Goal: Task Accomplishment & Management: Complete application form

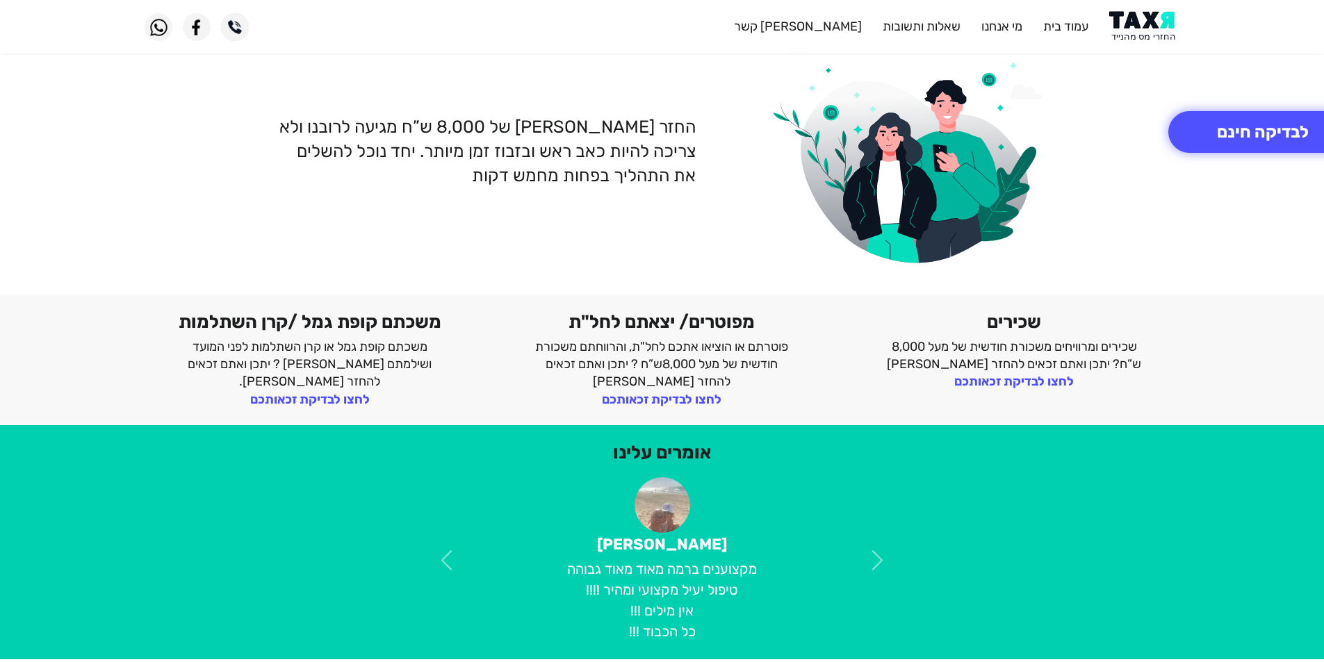
scroll to position [89, 0]
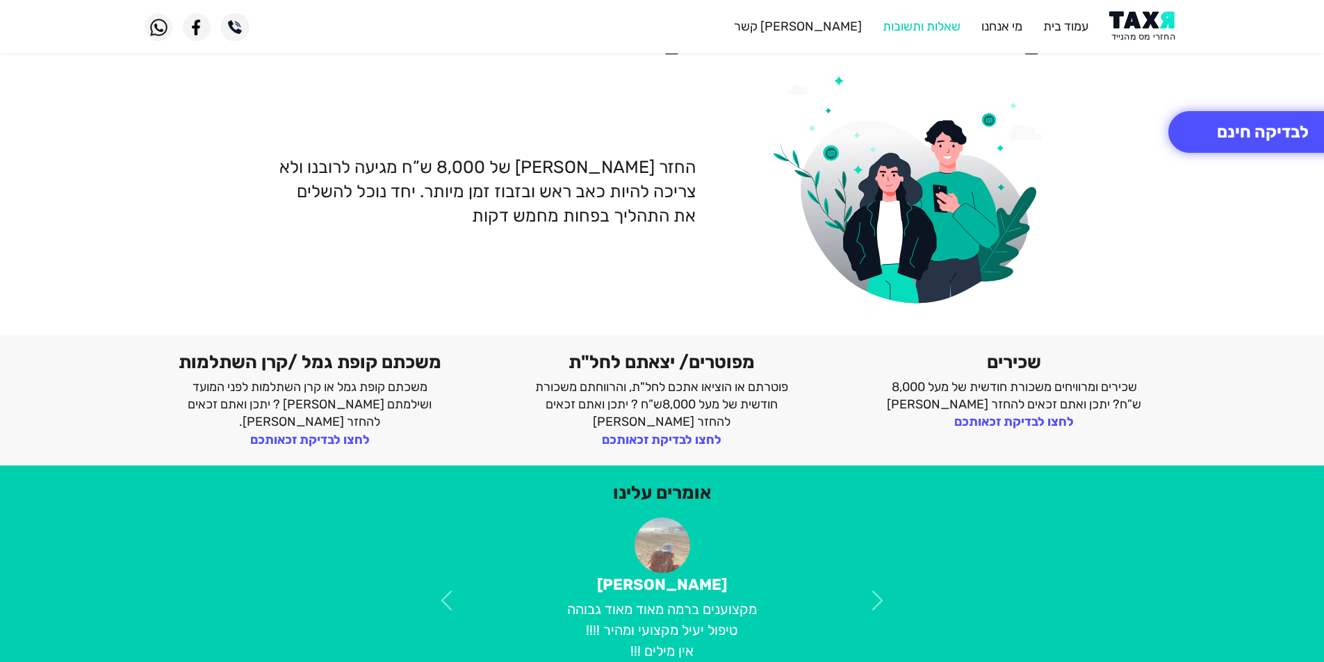
click at [894, 24] on link "שאלות ותשובות" at bounding box center [922, 26] width 78 height 15
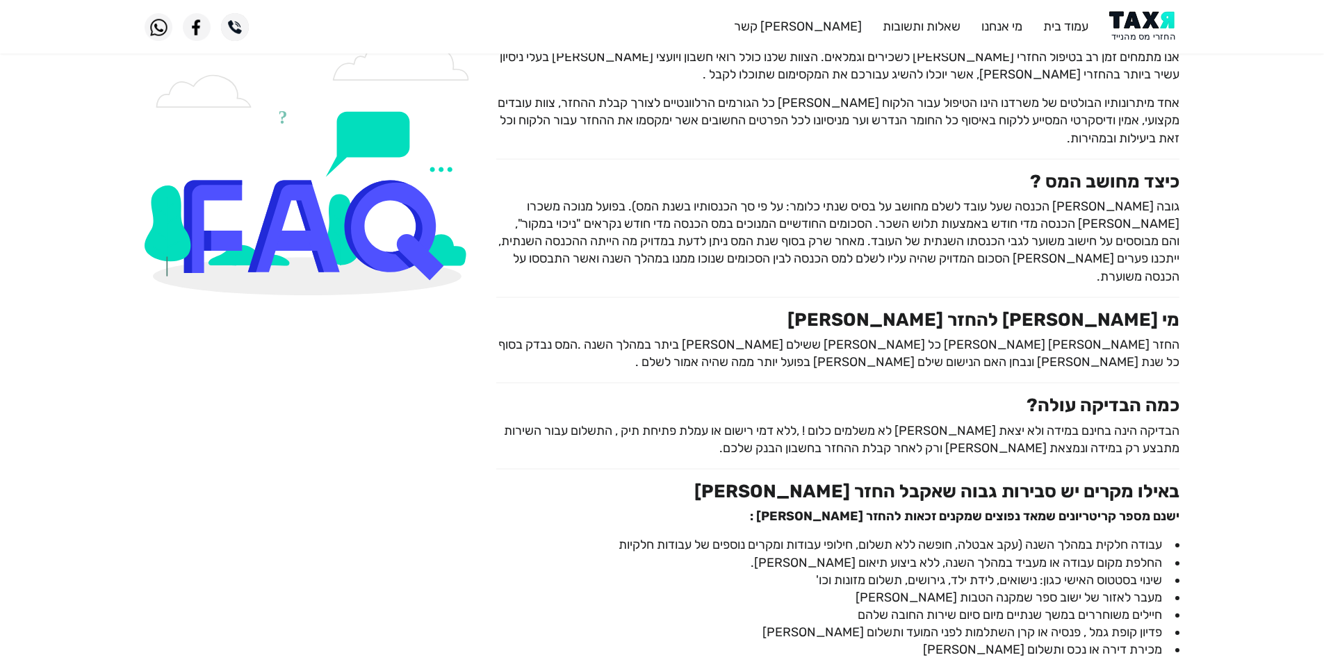
scroll to position [128, 0]
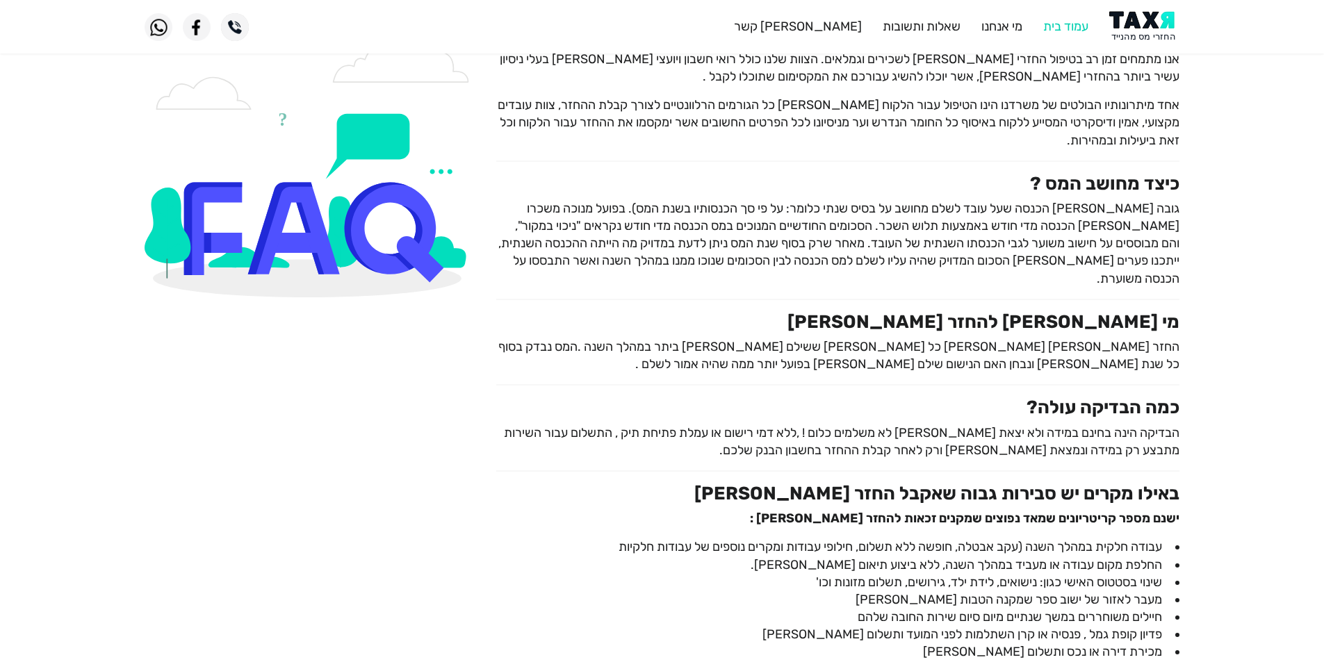
click at [1074, 29] on link "עמוד בית" at bounding box center [1065, 26] width 45 height 15
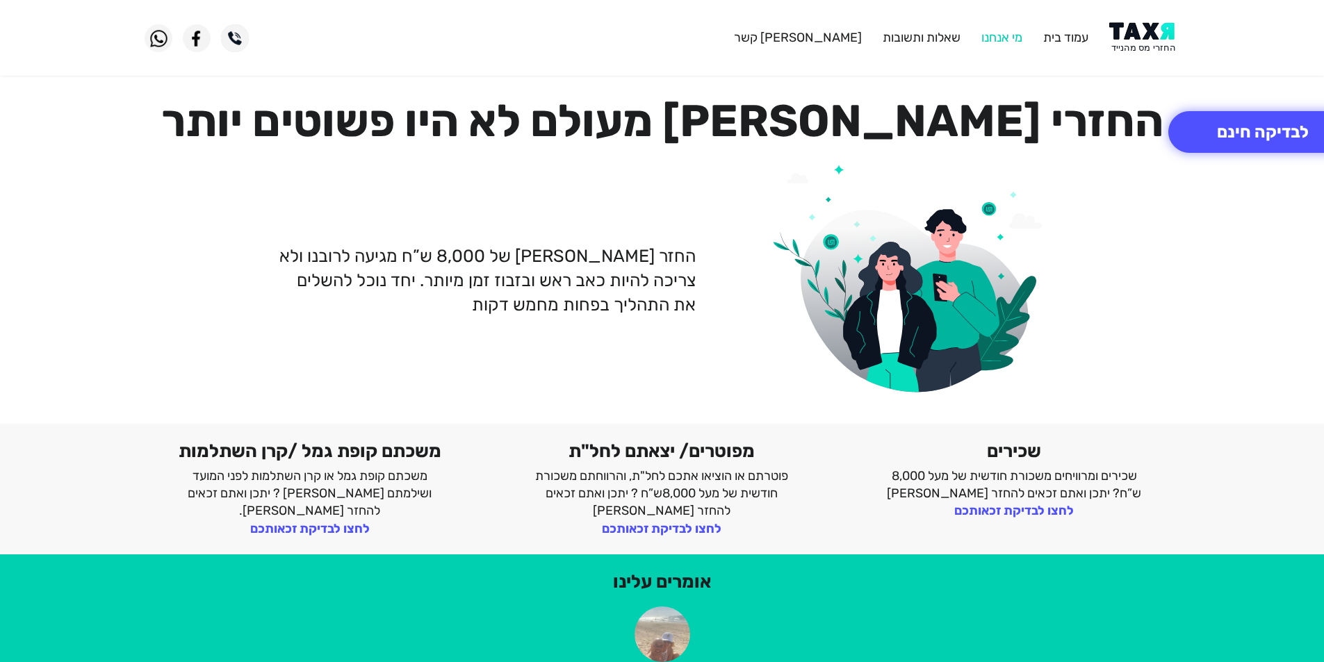
click at [991, 34] on link "מי אנחנו" at bounding box center [1001, 37] width 41 height 15
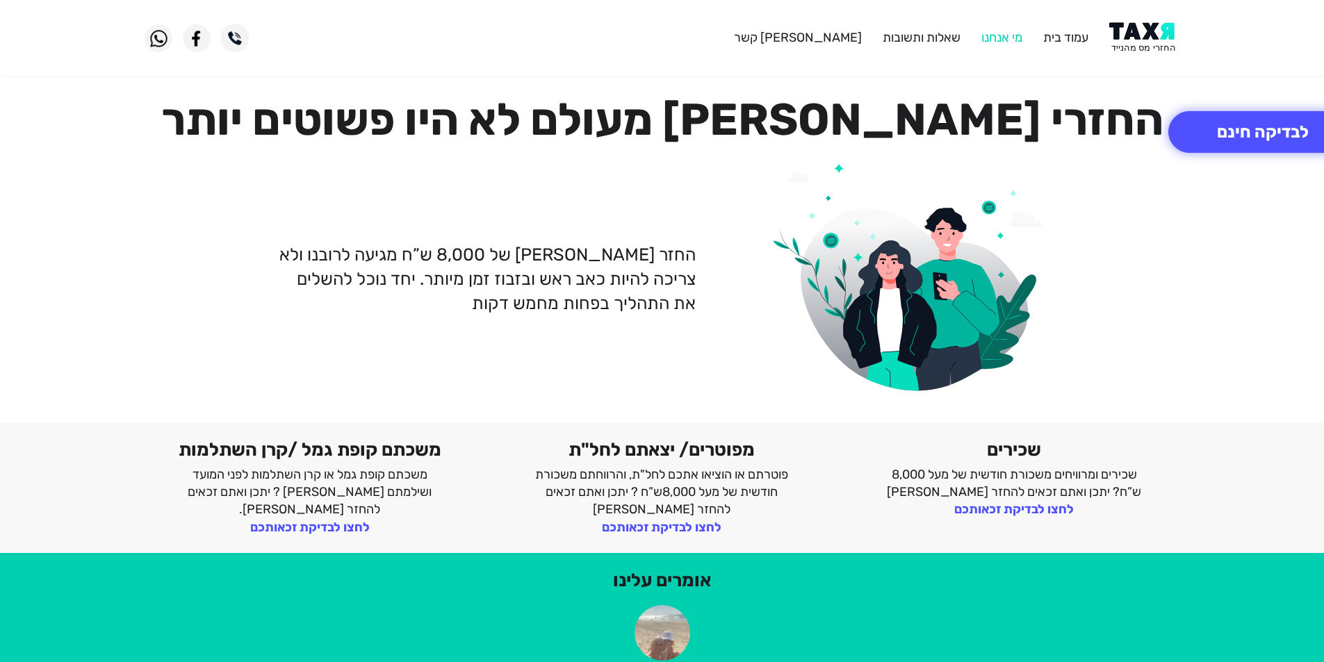
click at [991, 35] on link "מי אנחנו" at bounding box center [1001, 37] width 41 height 15
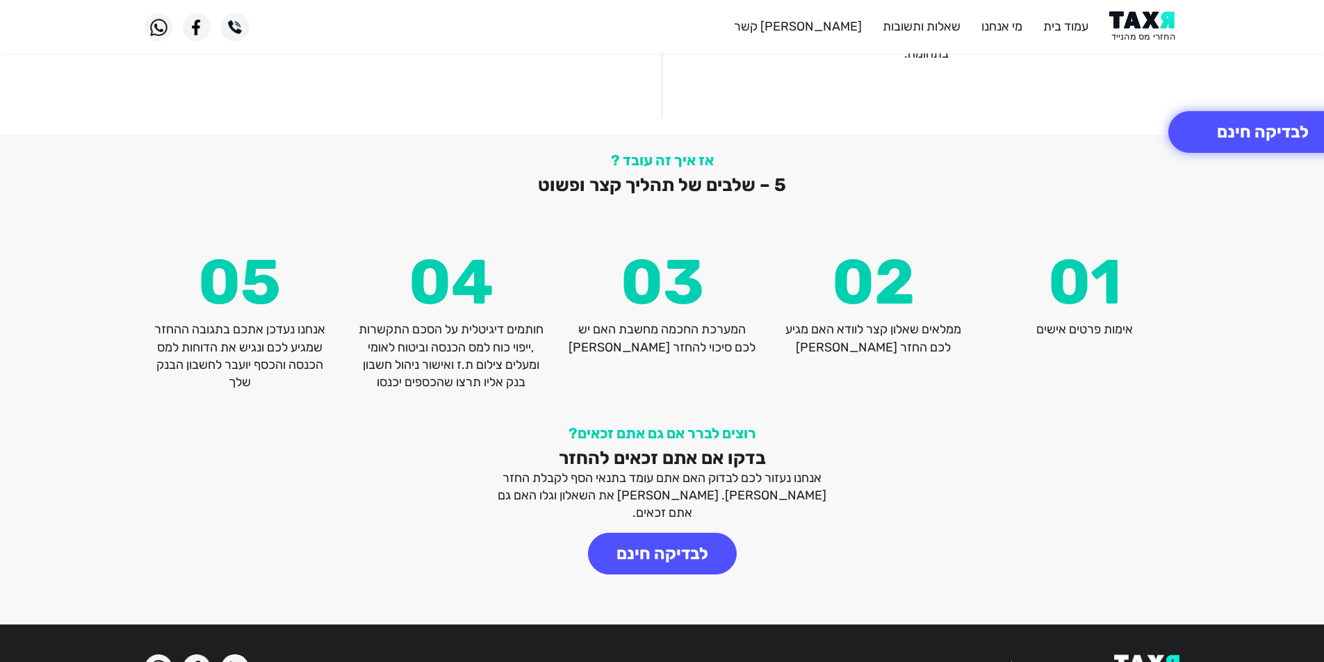
scroll to position [1798, 0]
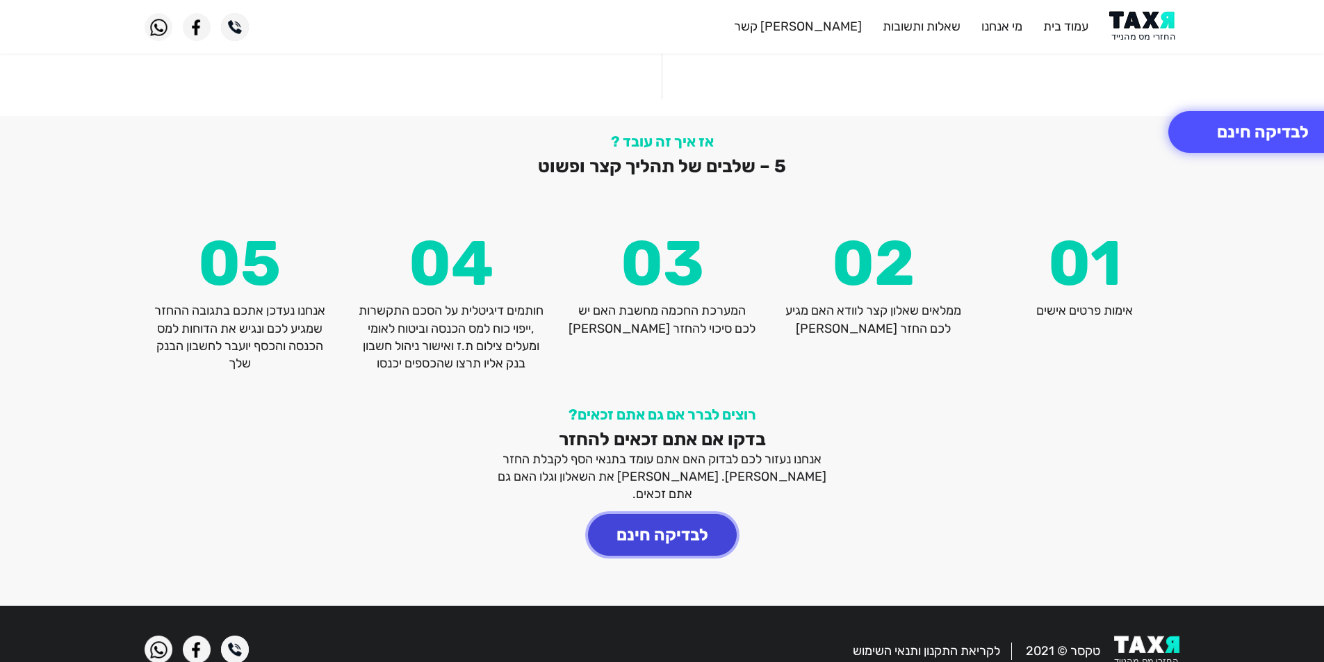
click at [667, 514] on button "לבדיקה חינם" at bounding box center [662, 535] width 149 height 42
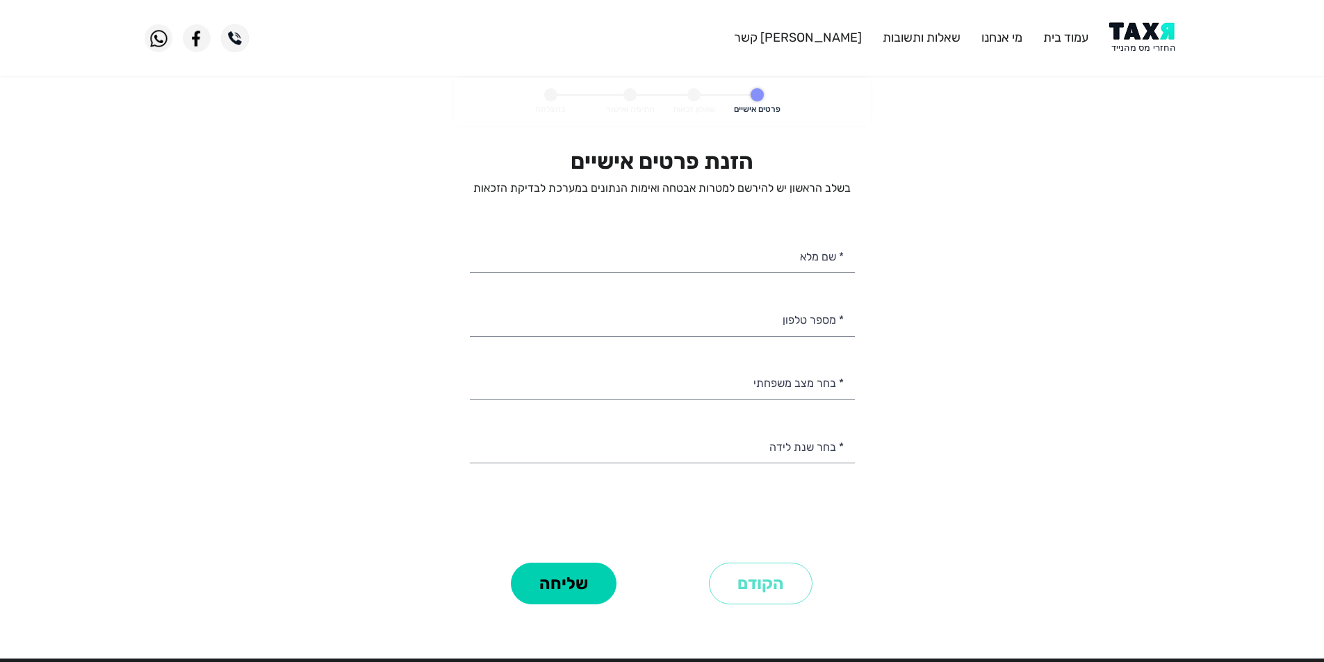
select select
click at [799, 259] on input "* שם מלא" at bounding box center [662, 255] width 385 height 35
type input "[PERSON_NAME]"
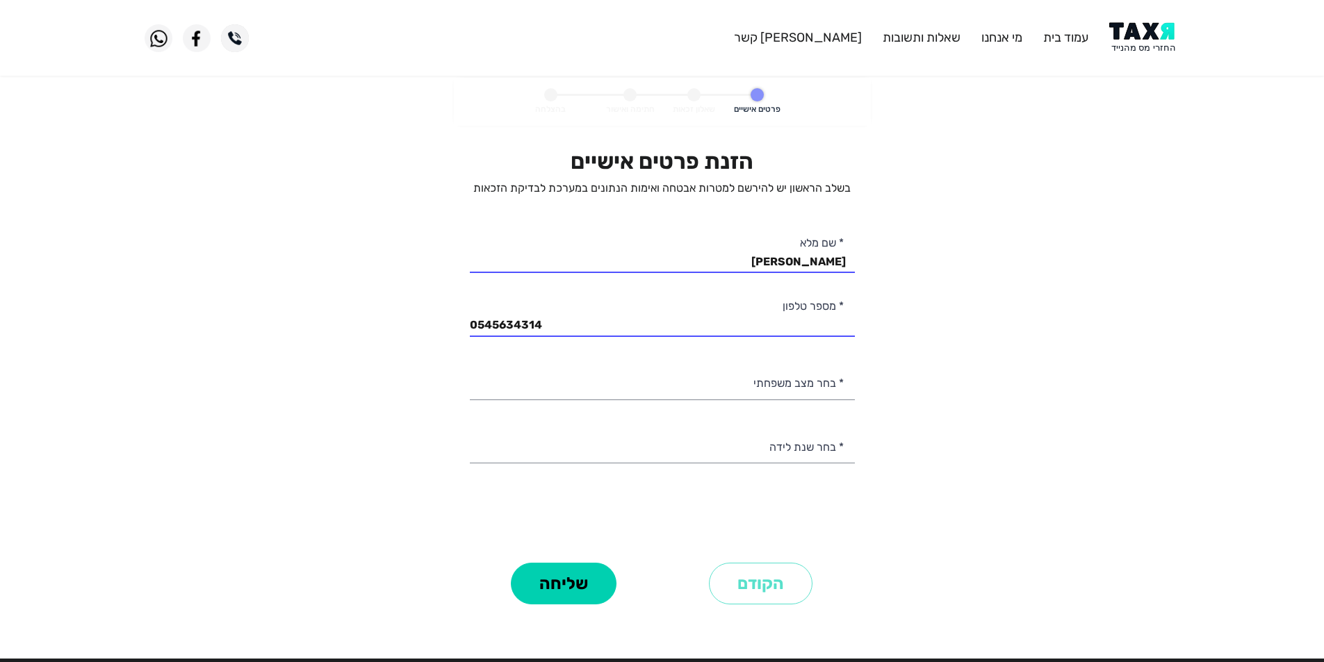
type input "054-5634314"
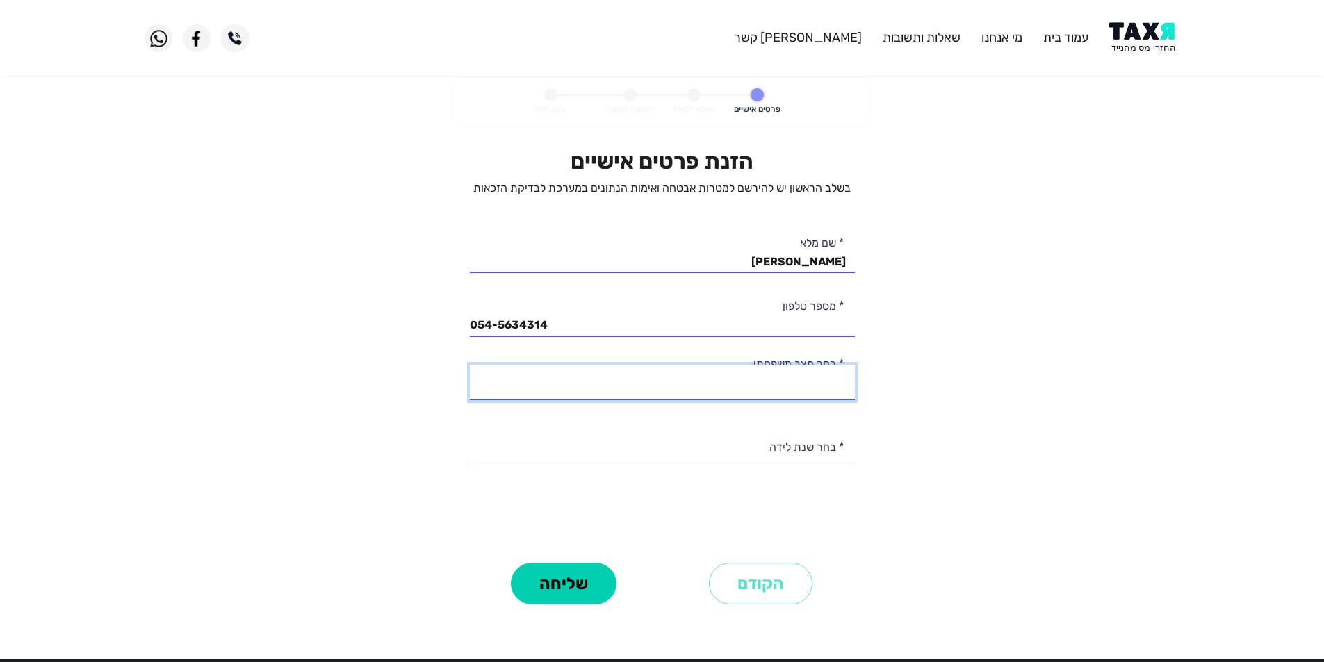
click at [744, 379] on select "רווק/ה נשוי/[PERSON_NAME]/ה אלמן/נה" at bounding box center [662, 382] width 385 height 35
select select "1: Single"
click at [470, 365] on select "רווק/ה נשוי/[PERSON_NAME]/ה אלמן/נה" at bounding box center [662, 382] width 385 height 35
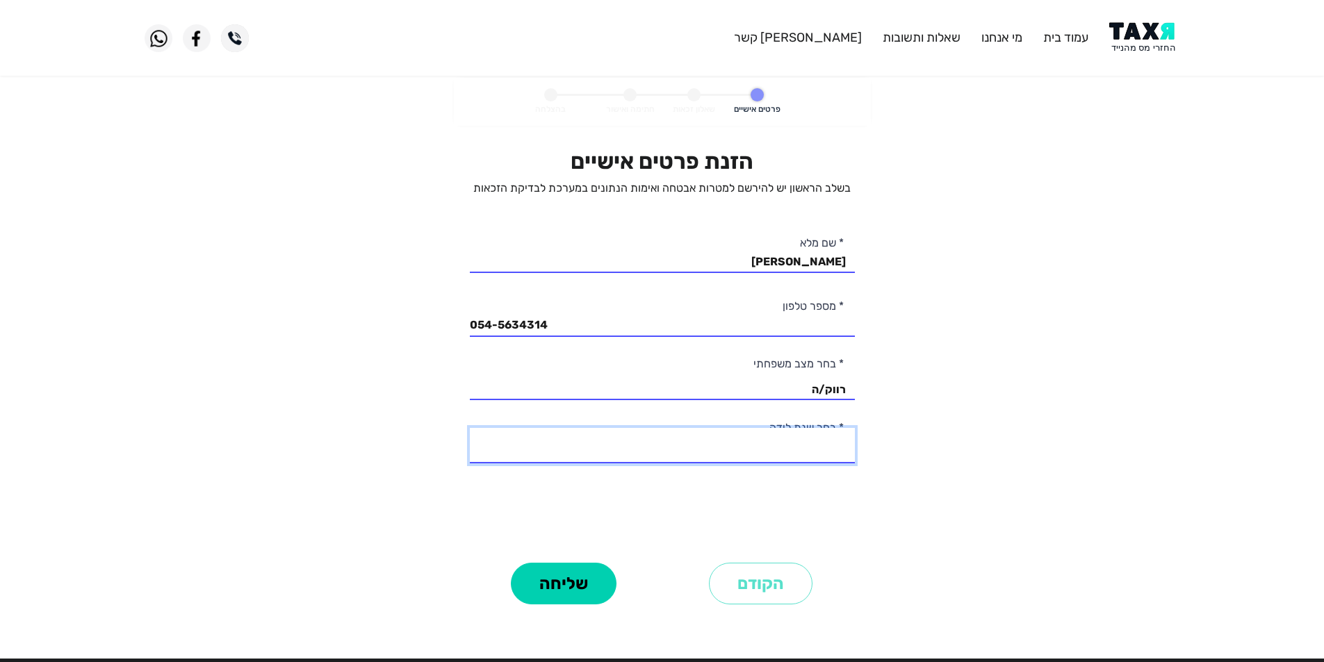
drag, startPoint x: 747, startPoint y: 450, endPoint x: 745, endPoint y: 443, distance: 7.1
click at [747, 450] on select "2003 2002 2001 2000 1999 1998 1997 1996 1995 1994 1993 1992 1991 1990 1989 1988…" at bounding box center [662, 445] width 385 height 35
select select "15: 1989"
click at [470, 428] on select "2003 2002 2001 2000 1999 1998 1997 1996 1995 1994 1993 1992 1991 1990 1989 1988…" at bounding box center [662, 445] width 385 height 35
click at [579, 578] on button "שליחה" at bounding box center [564, 584] width 106 height 42
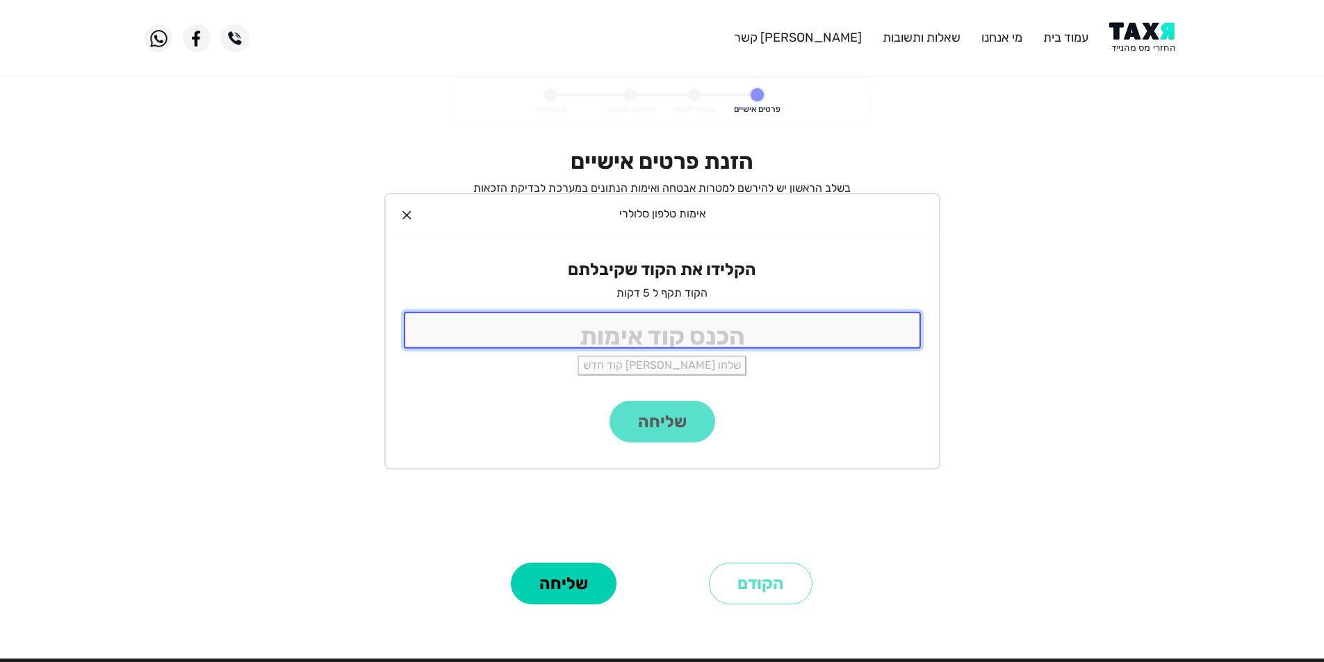
click at [630, 334] on input "tel" at bounding box center [662, 330] width 517 height 37
type input "5120"
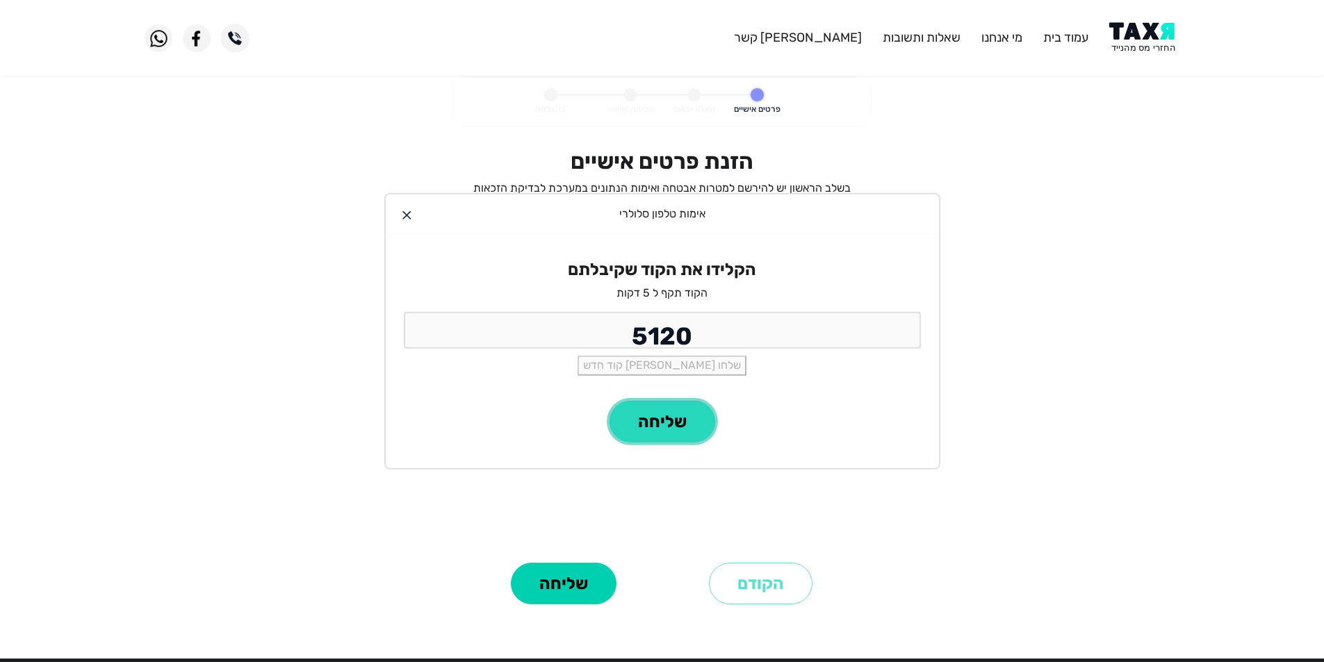
drag, startPoint x: 670, startPoint y: 417, endPoint x: 669, endPoint y: 408, distance: 9.1
click at [669, 417] on button "שליחה" at bounding box center [663, 422] width 106 height 42
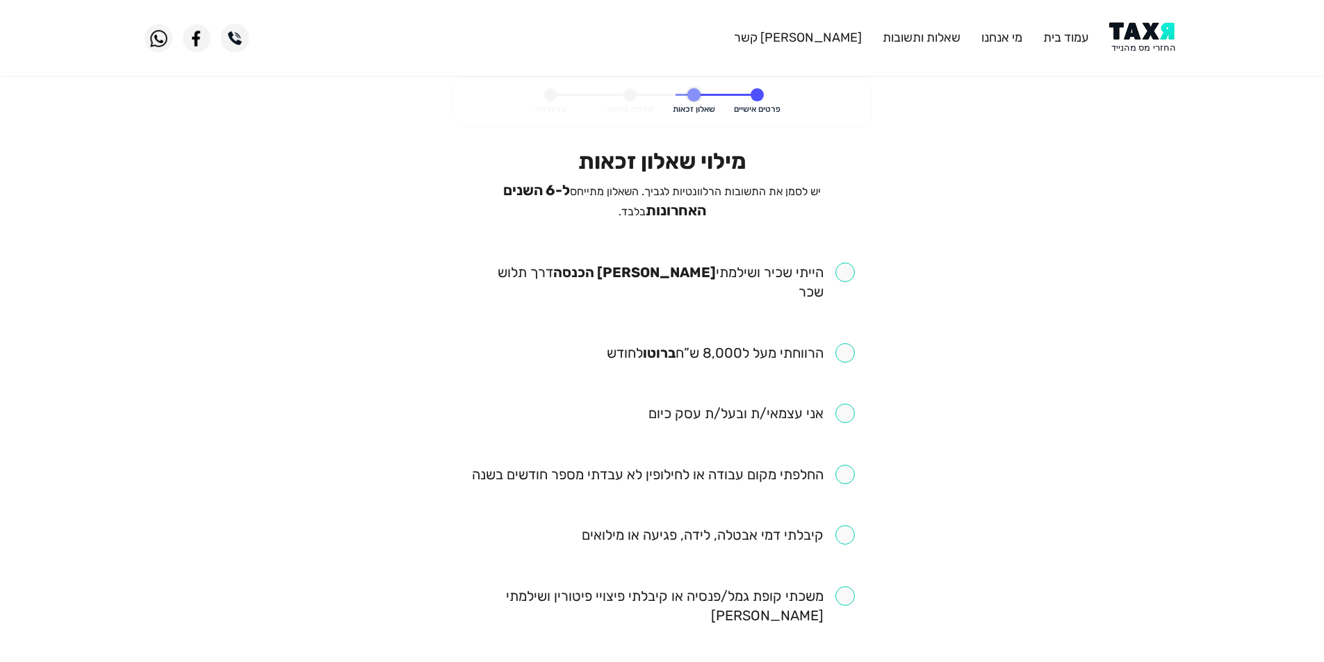
click at [841, 263] on input "checkbox" at bounding box center [662, 282] width 385 height 39
checkbox input "true"
click at [849, 343] on input "checkbox" at bounding box center [731, 352] width 248 height 19
checkbox input "true"
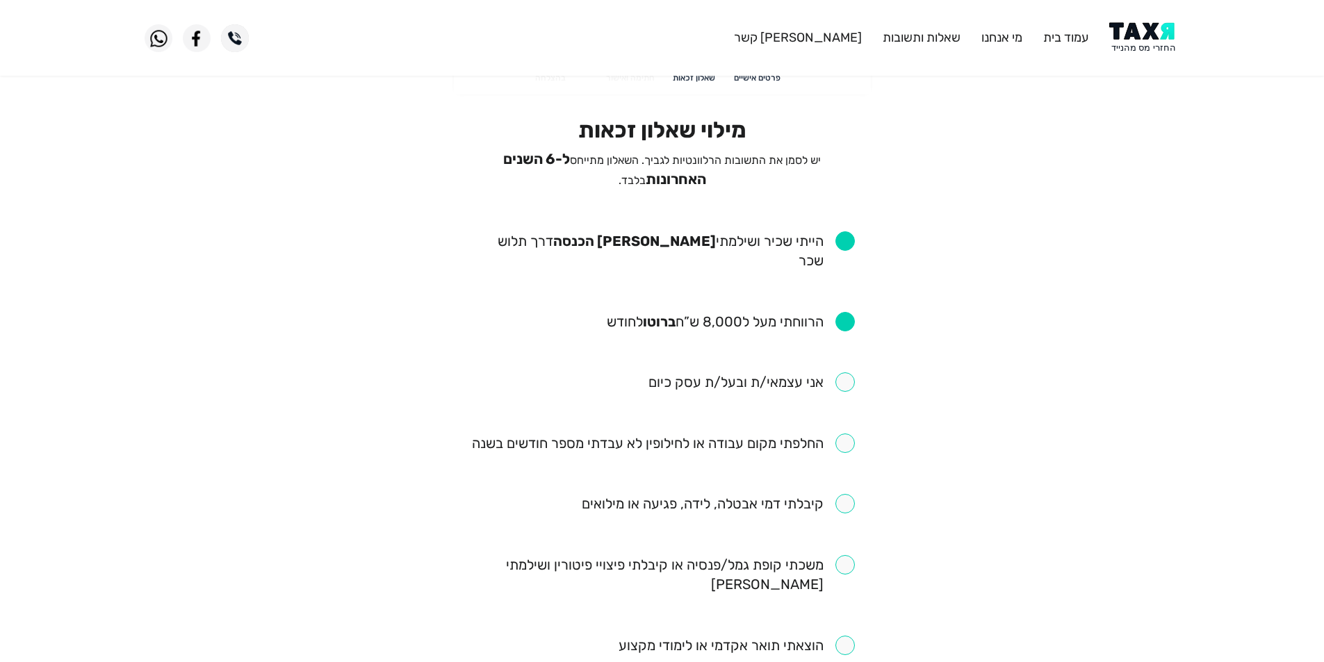
scroll to position [70, 0]
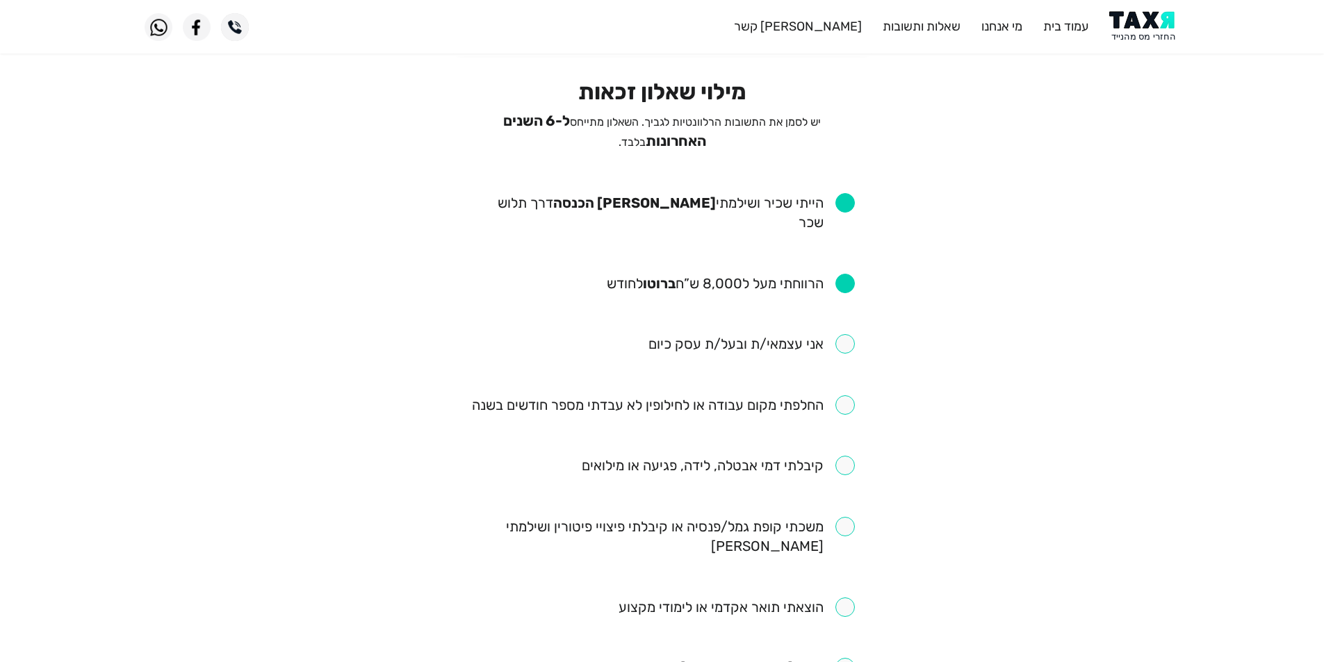
click at [845, 396] on input "checkbox" at bounding box center [663, 405] width 383 height 19
checkbox input "true"
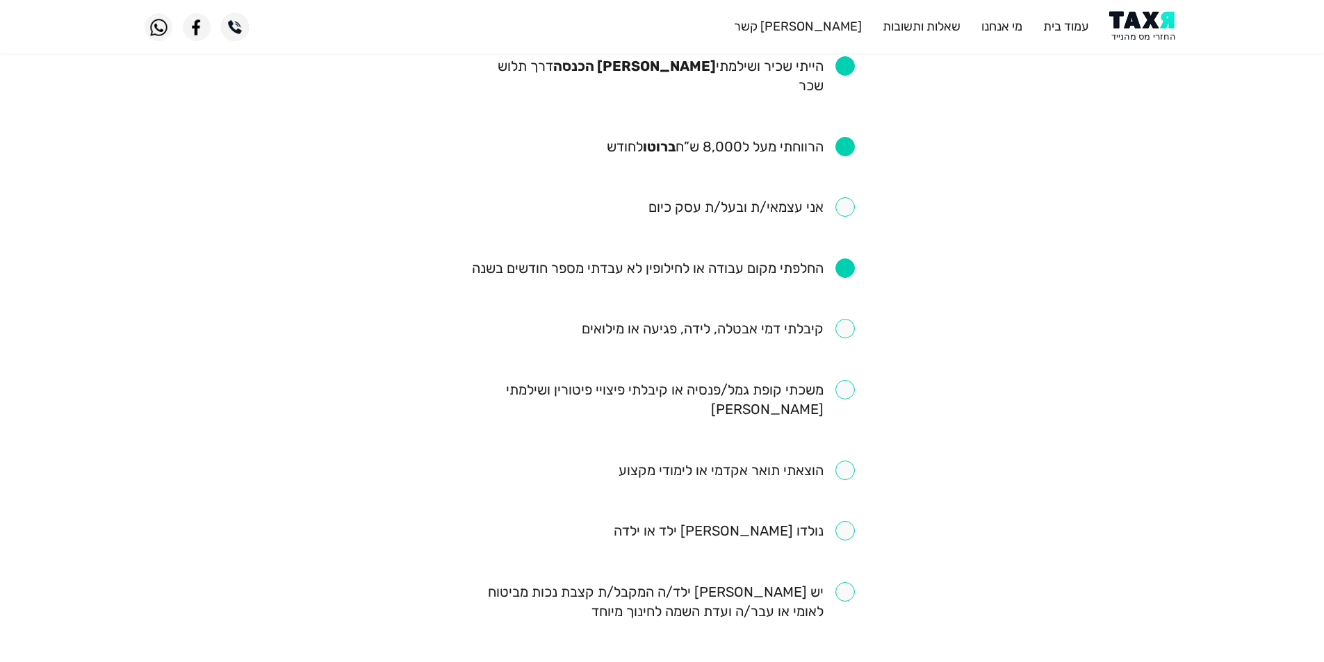
scroll to position [209, 0]
click at [847, 317] on input "checkbox" at bounding box center [718, 326] width 273 height 19
checkbox input "true"
click at [848, 378] on input "checkbox" at bounding box center [662, 397] width 385 height 39
checkbox input "true"
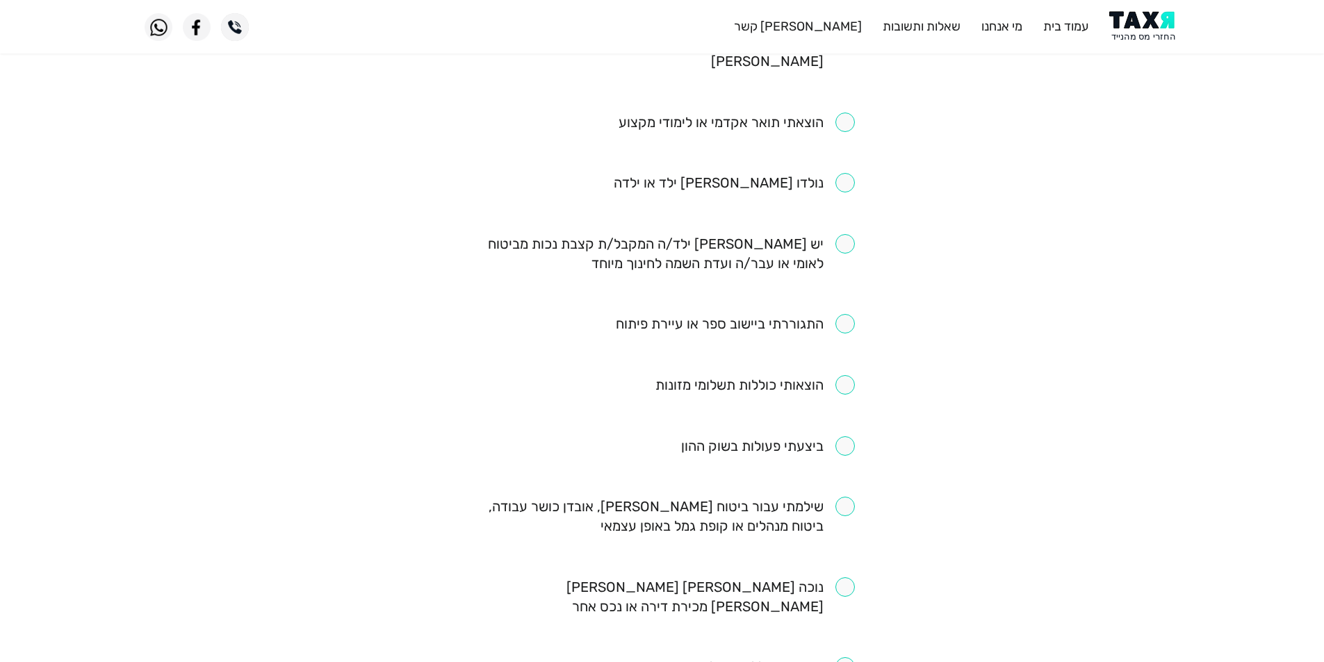
scroll to position [556, 0]
click at [845, 435] on input "checkbox" at bounding box center [768, 444] width 174 height 19
checkbox input "true"
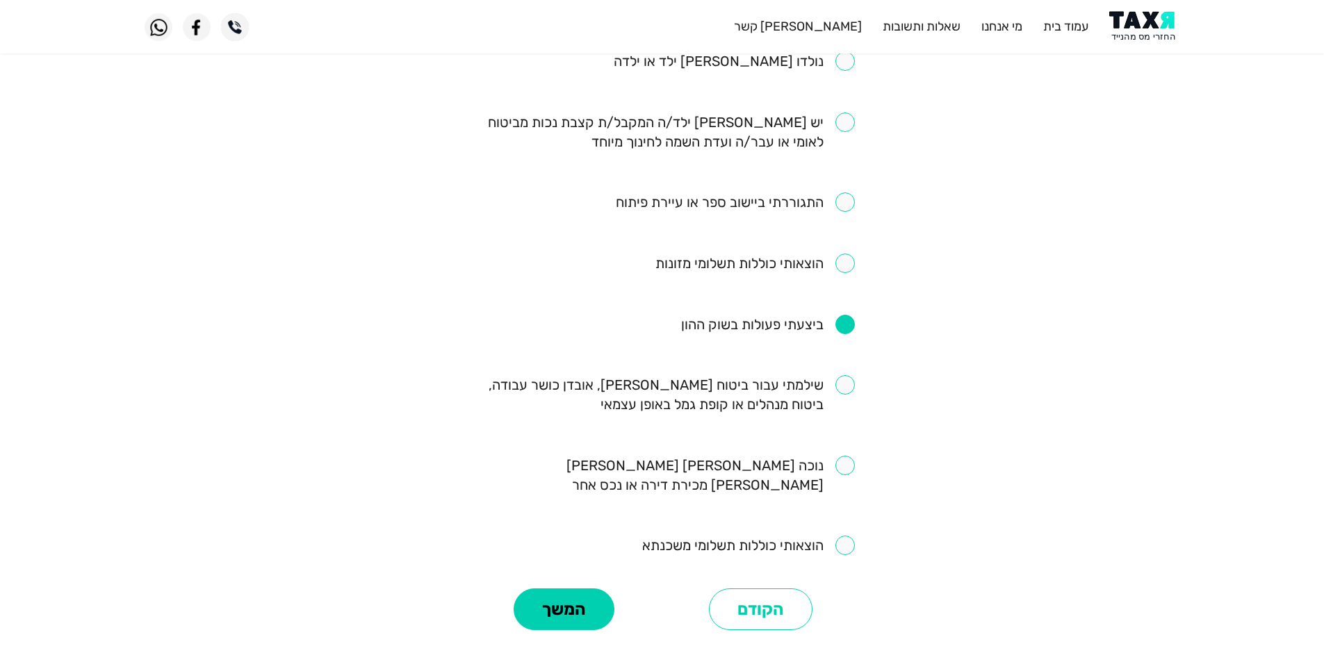
scroll to position [726, 0]
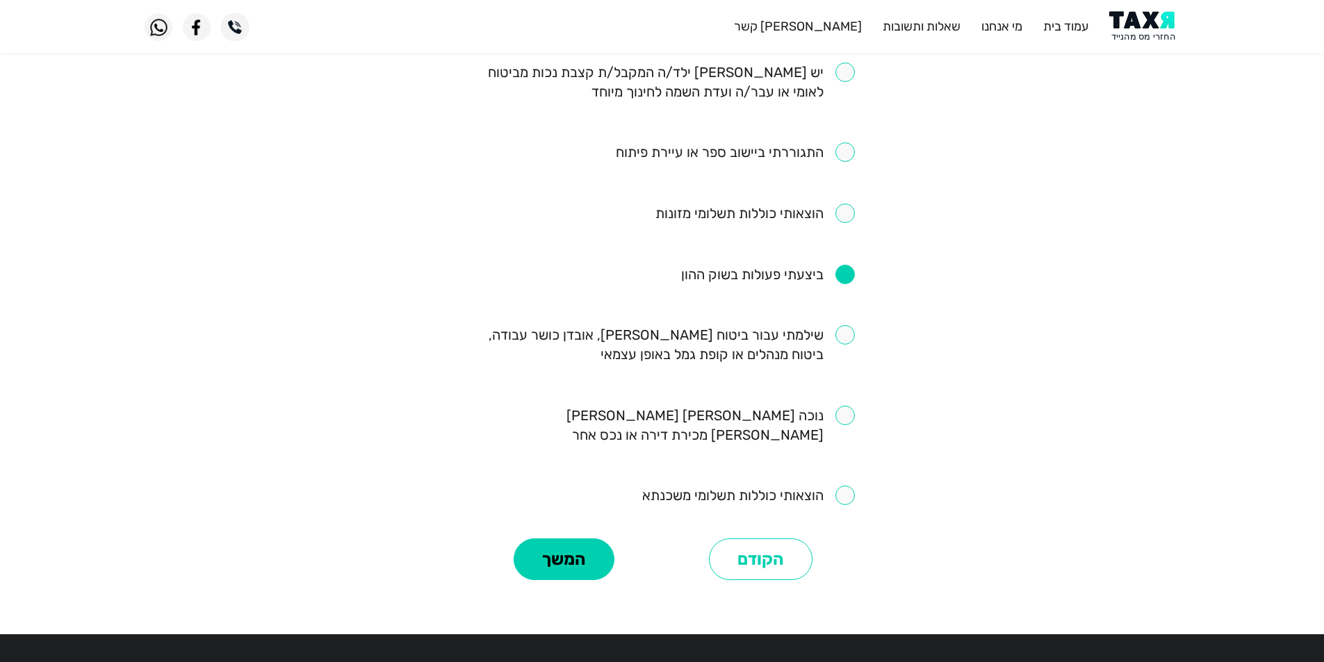
click at [840, 325] on input "checkbox" at bounding box center [662, 344] width 385 height 39
checkbox input "true"
click at [578, 539] on button "המשך" at bounding box center [564, 560] width 101 height 42
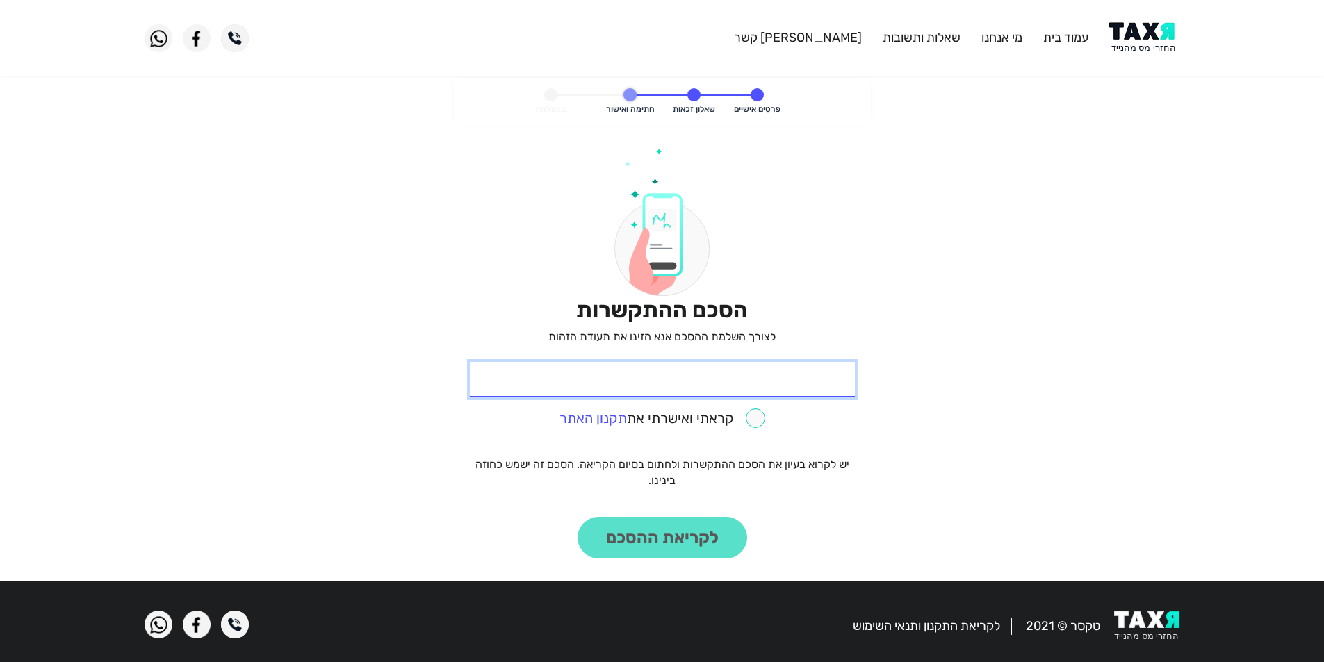
click at [758, 390] on input "* תעודת זהות" at bounding box center [662, 379] width 385 height 35
type input "303094072"
click at [767, 412] on div "קראתי ואישרתי את תקנון האתר" at bounding box center [662, 416] width 385 height 26
drag, startPoint x: 758, startPoint y: 416, endPoint x: 764, endPoint y: 411, distance: 7.4
click at [758, 417] on input "checkbox" at bounding box center [663, 418] width 206 height 19
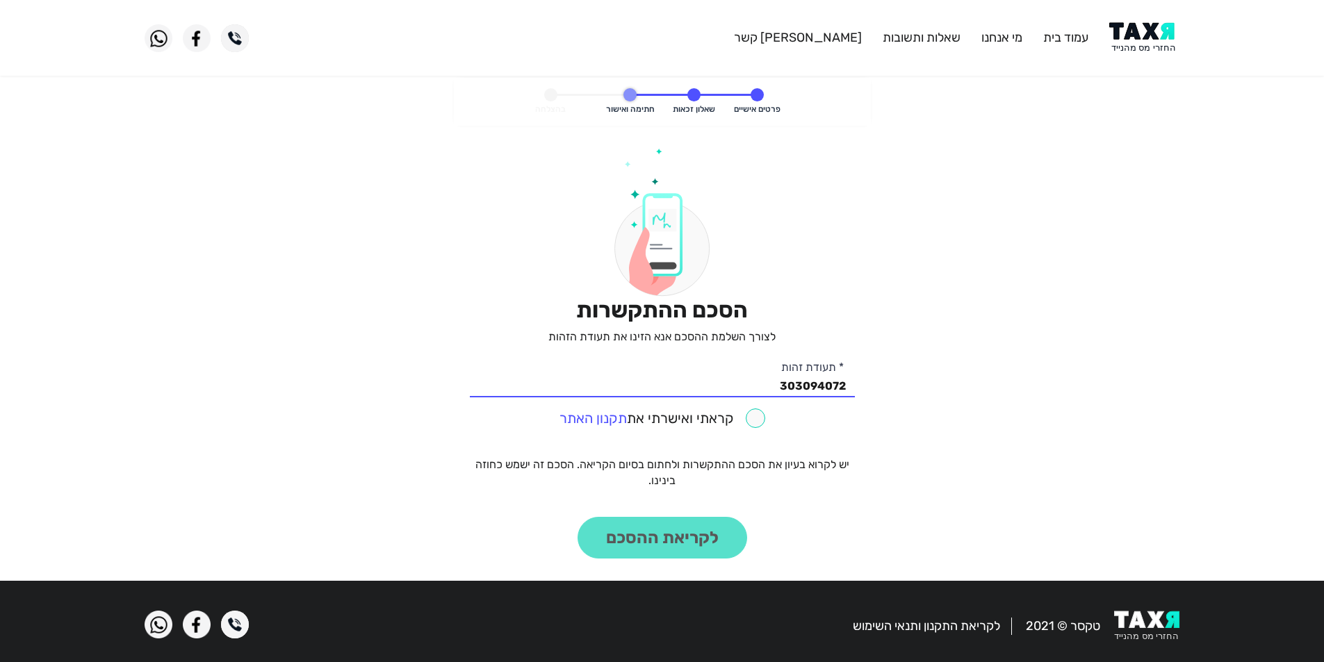
checkbox input "true"
click at [683, 544] on button "לקריאת ההסכם" at bounding box center [663, 538] width 170 height 42
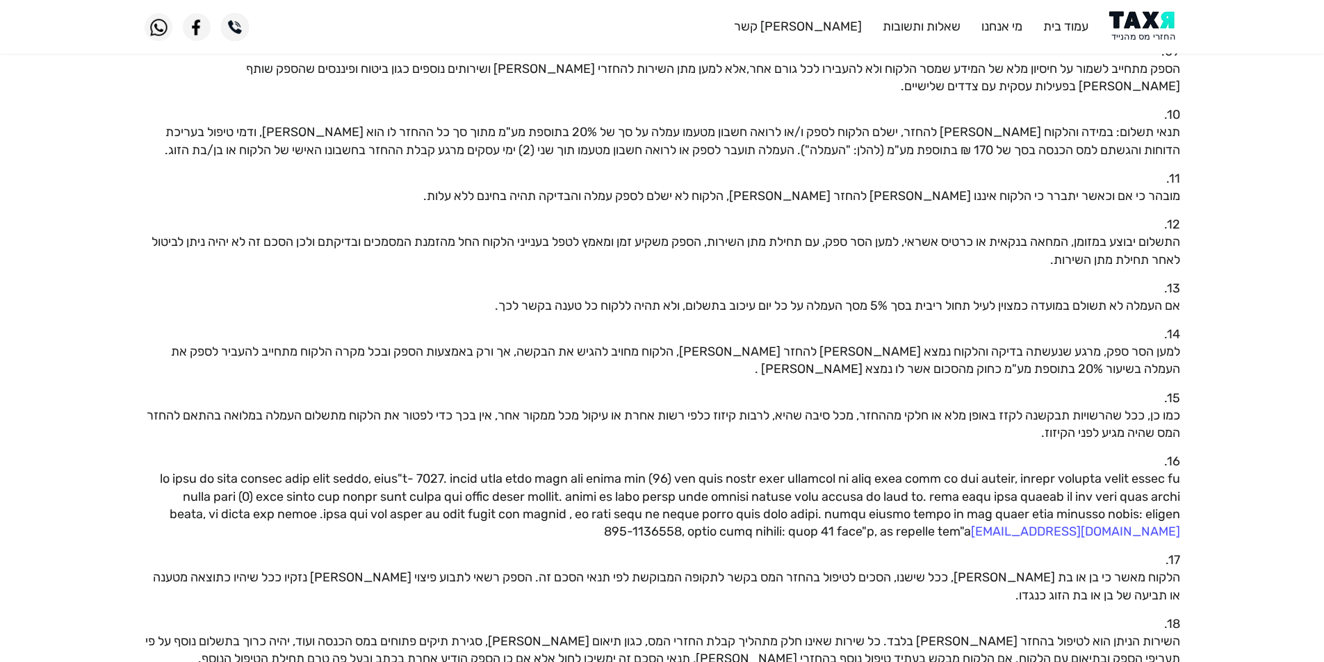
scroll to position [804, 0]
